Goal: Transaction & Acquisition: Purchase product/service

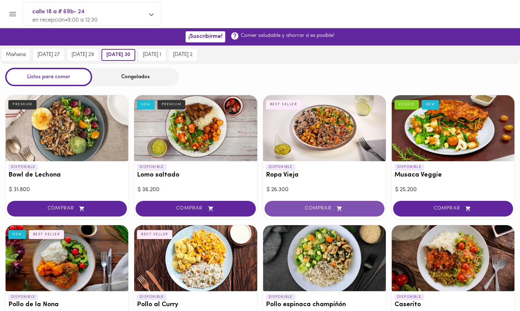
click at [301, 206] on span "COMPRAR" at bounding box center [324, 209] width 103 height 6
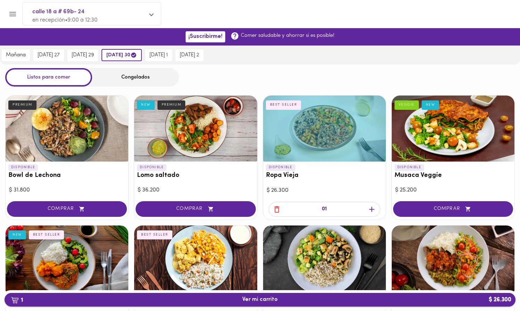
click at [282, 298] on span "1 Ver mi carrito $ 26.300" at bounding box center [260, 299] width 500 height 7
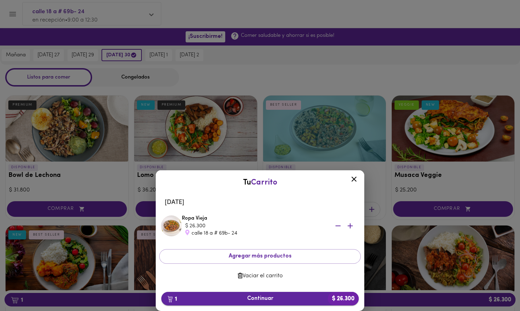
click at [279, 300] on span "1 Continuar $ 26.300" at bounding box center [260, 298] width 186 height 7
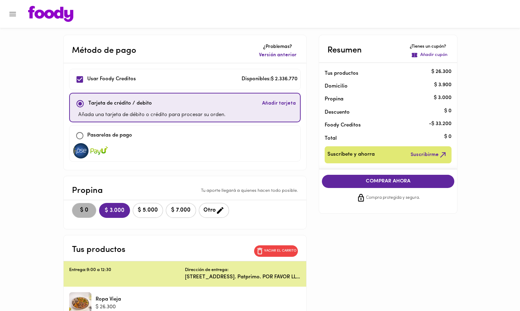
click at [82, 213] on span "$ 0" at bounding box center [83, 210] width 15 height 7
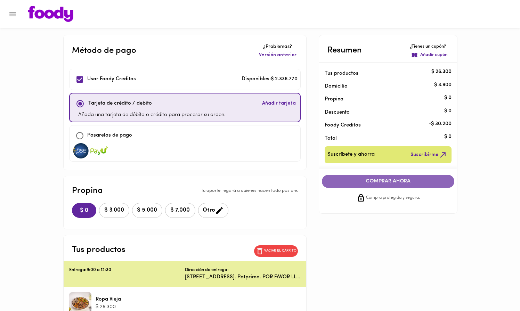
click at [362, 177] on button "COMPRAR AHORA" at bounding box center [388, 181] width 133 height 13
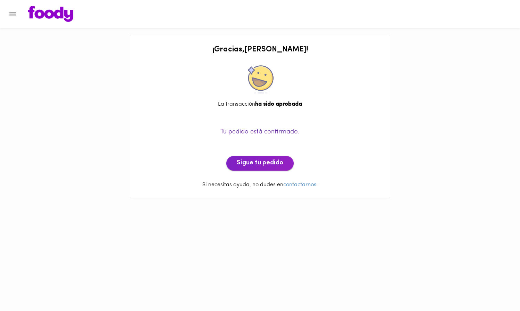
click at [273, 160] on span "Sigue tu pedido" at bounding box center [260, 164] width 47 height 8
